Goal: Transaction & Acquisition: Purchase product/service

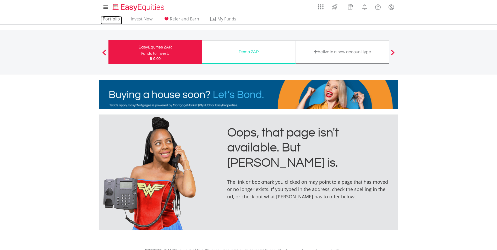
click at [112, 20] on link "Portfolio" at bounding box center [112, 20] width 22 height 8
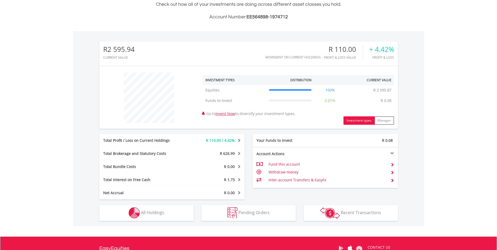
scroll to position [157, 0]
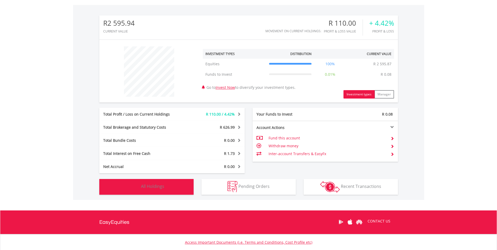
click at [165, 185] on button "Holdings All Holdings" at bounding box center [146, 187] width 94 height 16
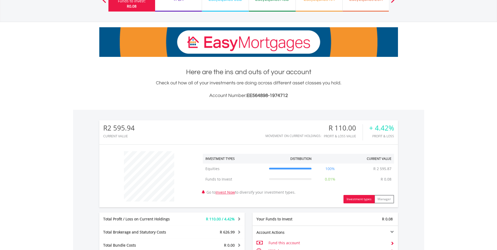
scroll to position [26, 0]
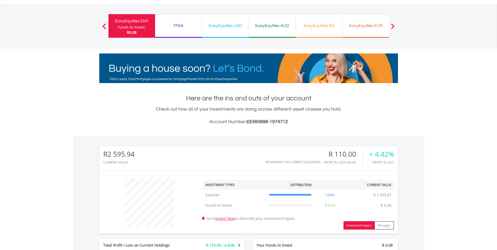
click at [233, 25] on div "EasyEquities USD" at bounding box center [225, 25] width 40 height 7
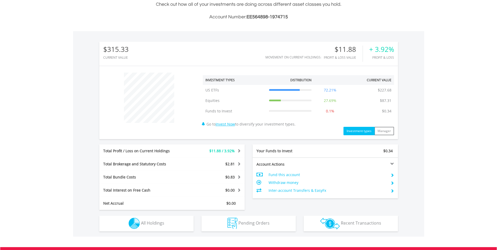
scroll to position [157, 0]
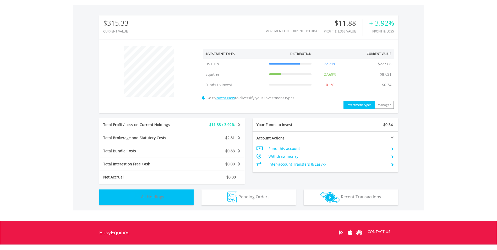
click at [157, 197] on span "All Holdings" at bounding box center [152, 197] width 23 height 6
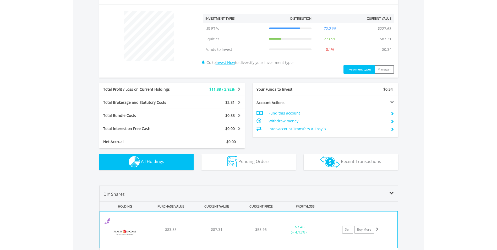
scroll to position [245, 0]
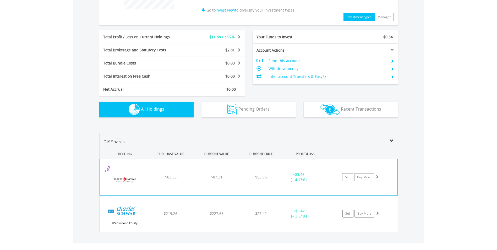
click at [164, 175] on div "$83.85" at bounding box center [171, 177] width 45 height 5
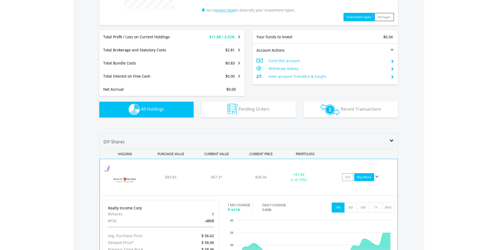
click at [358, 175] on link "Buy More" at bounding box center [364, 177] width 20 height 8
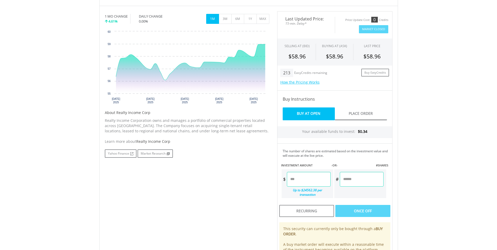
scroll to position [184, 0]
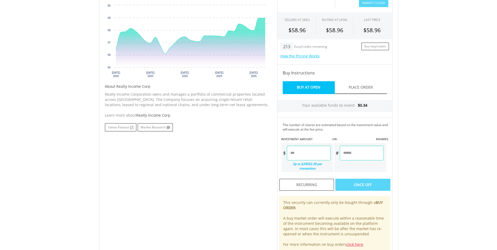
click at [302, 153] on input "number" at bounding box center [309, 153] width 44 height 15
type input "*"
type input "****"
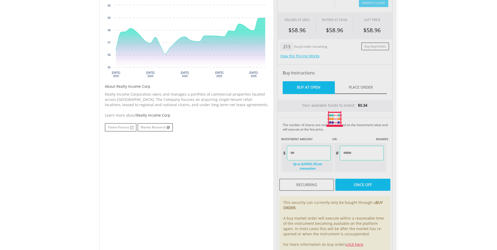
click at [227, 146] on div "No chart available. 1 MO CHANGE 4.61% DAILY CHANGE 0.00% 1M 3M 6M 1Y MAX Chart …" at bounding box center [249, 119] width 296 height 268
type input "******"
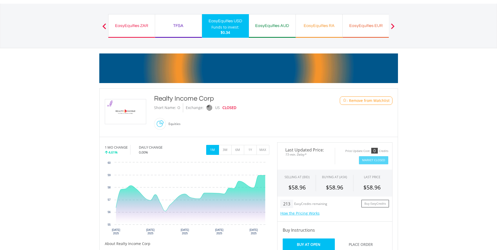
scroll to position [0, 0]
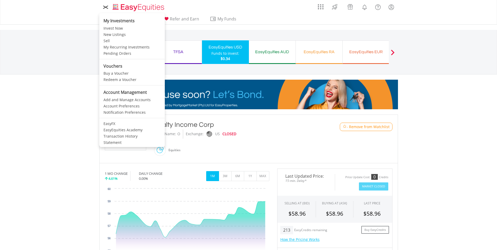
click at [103, 7] on icon at bounding box center [105, 7] width 7 height 7
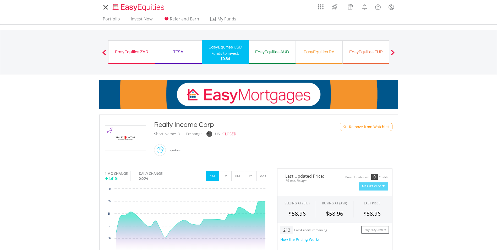
click at [103, 8] on icon at bounding box center [105, 7] width 7 height 7
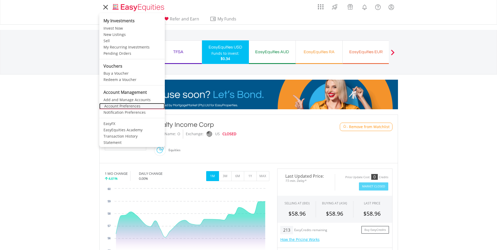
click at [119, 108] on link "Account Preferences" at bounding box center [132, 106] width 66 height 6
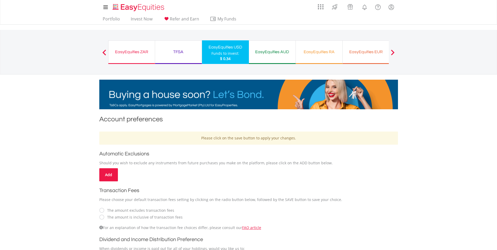
drag, startPoint x: 226, startPoint y: 50, endPoint x: 198, endPoint y: 47, distance: 28.2
click at [226, 50] on div "EasyEquities USD" at bounding box center [225, 47] width 41 height 7
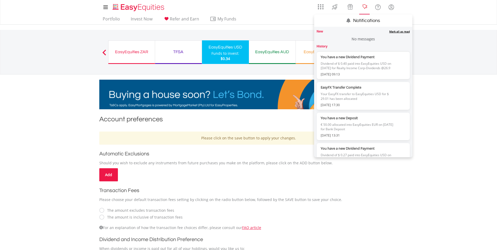
click at [366, 7] on lord-icon "Notifications" at bounding box center [365, 7] width 7 height 7
click at [365, 7] on lord-icon "Notifications" at bounding box center [365, 7] width 7 height 7
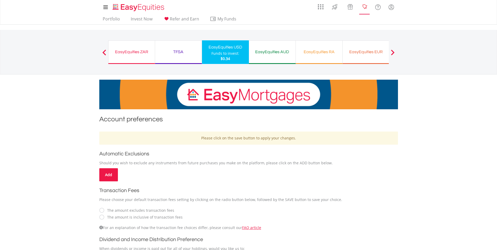
click at [365, 7] on lord-icon "Notifications" at bounding box center [365, 7] width 7 height 7
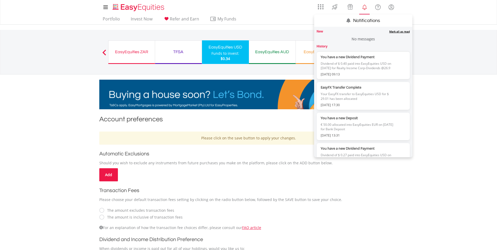
click at [397, 30] on link "Mark all as read" at bounding box center [400, 32] width 20 height 4
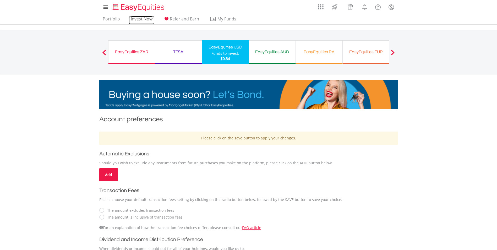
click at [133, 20] on link "Invest Now" at bounding box center [142, 20] width 26 height 8
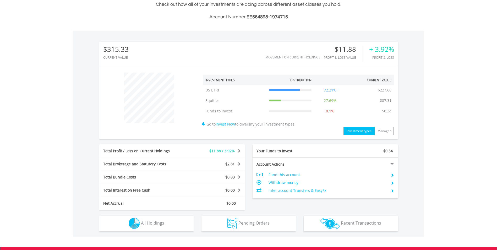
scroll to position [157, 0]
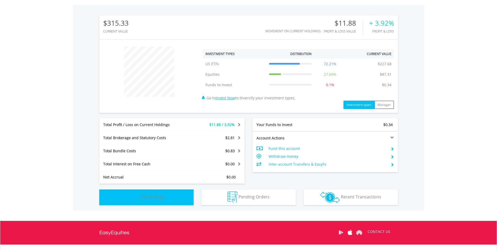
click at [164, 197] on button "Holdings All Holdings" at bounding box center [146, 198] width 94 height 16
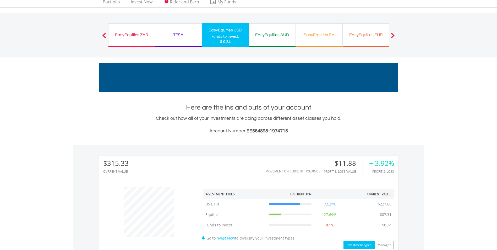
scroll to position [0, 0]
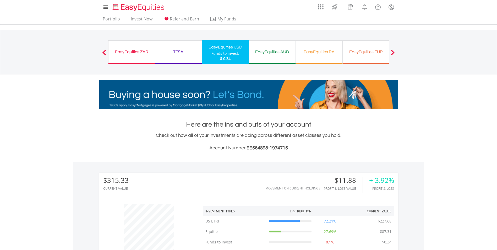
click at [130, 52] on div "EasyEquities ZAR" at bounding box center [132, 51] width 40 height 7
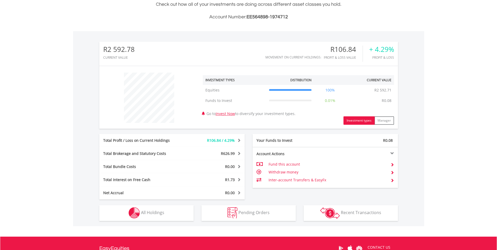
scroll to position [105, 0]
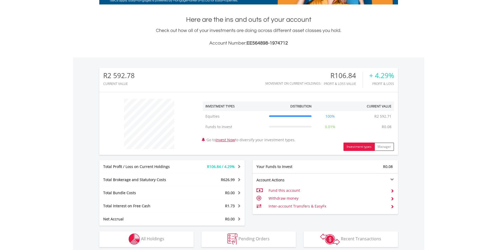
click at [220, 165] on span "R106.84 / 4.29%" at bounding box center [221, 166] width 28 height 5
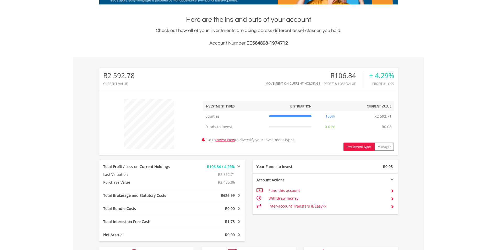
click at [215, 167] on span "R106.84 / 4.29%" at bounding box center [221, 166] width 28 height 5
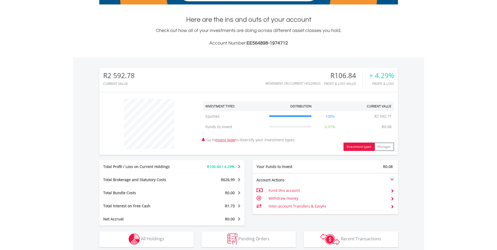
click at [215, 167] on span "R106.84 / 4.29%" at bounding box center [221, 166] width 28 height 5
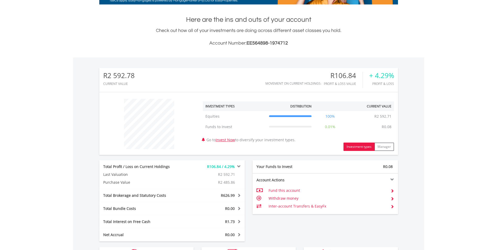
click at [218, 194] on div "R626.99" at bounding box center [214, 195] width 61 height 5
click at [218, 195] on div "R626.99" at bounding box center [214, 195] width 61 height 5
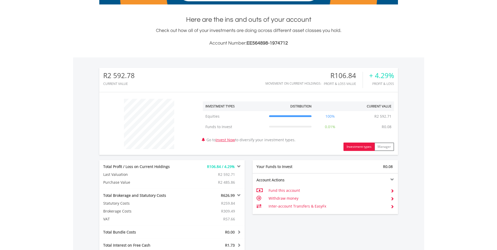
click at [218, 195] on div "R626.99" at bounding box center [214, 195] width 61 height 5
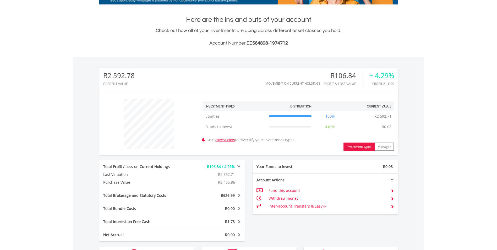
click at [219, 207] on div "R0.00" at bounding box center [214, 208] width 61 height 5
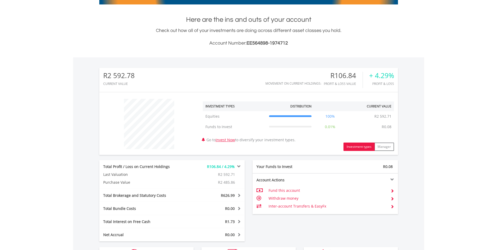
click at [222, 222] on div "R1.73" at bounding box center [214, 221] width 61 height 5
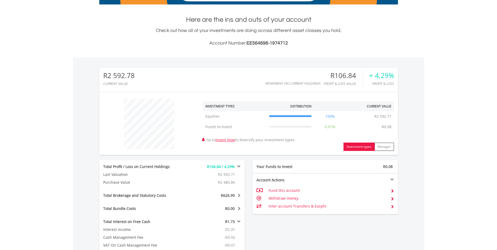
scroll to position [184, 0]
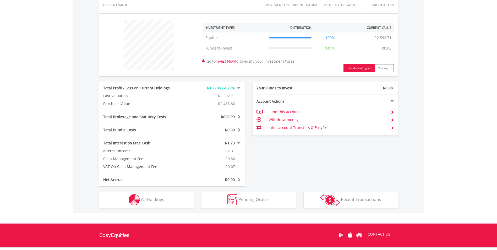
click at [221, 144] on div "R1.73" at bounding box center [214, 143] width 61 height 5
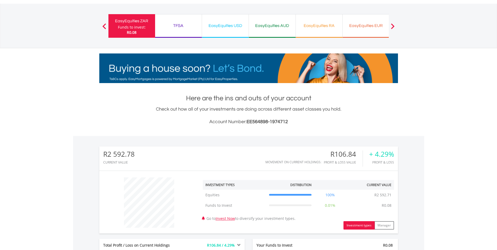
scroll to position [0, 0]
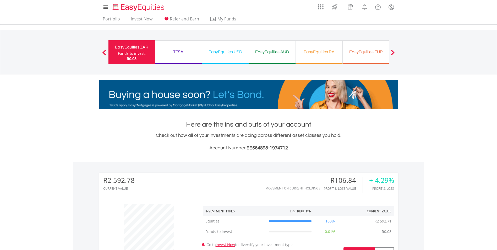
click at [176, 52] on div "TFSA" at bounding box center [178, 51] width 40 height 7
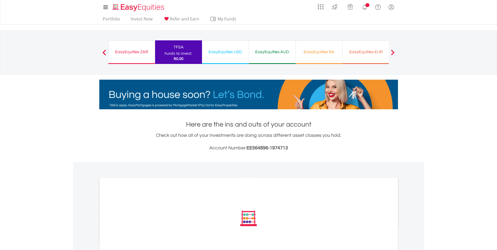
click at [216, 53] on div "EasyEquities USD" at bounding box center [225, 51] width 40 height 7
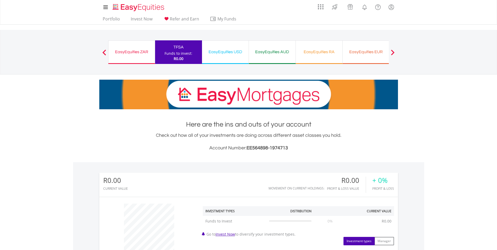
scroll to position [50, 100]
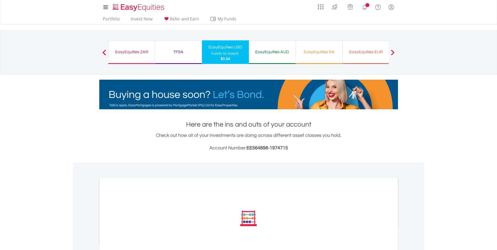
click at [178, 50] on div "TFSA" at bounding box center [178, 51] width 40 height 7
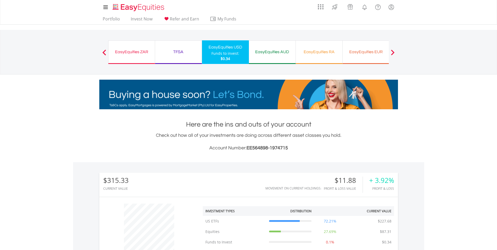
scroll to position [50, 100]
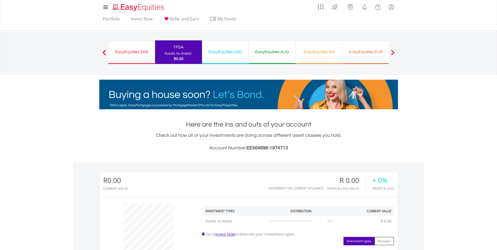
click at [323, 53] on div "EasyEquities RA" at bounding box center [319, 51] width 40 height 7
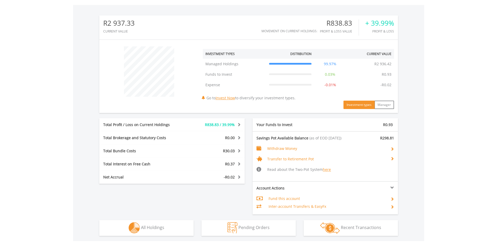
scroll to position [184, 0]
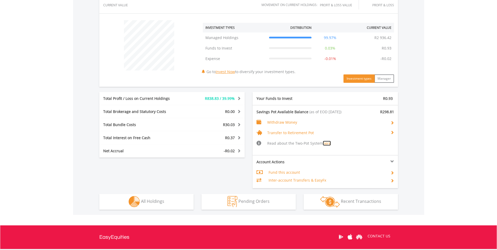
click at [330, 143] on link "here" at bounding box center [327, 143] width 8 height 5
